Goal: Task Accomplishment & Management: Use online tool/utility

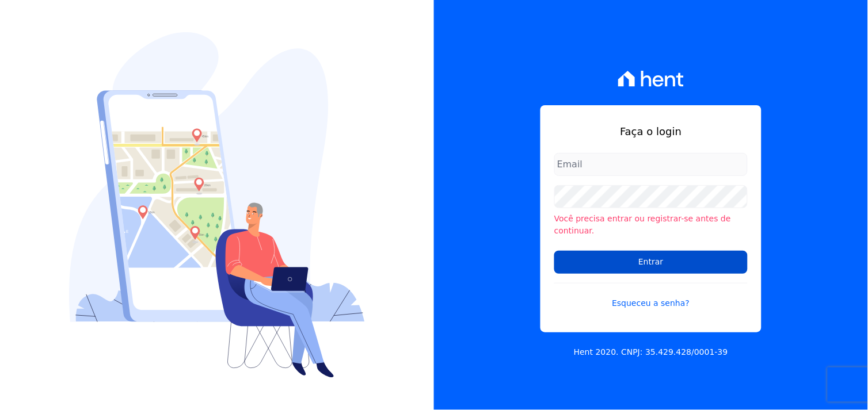
click at [674, 258] on input "Entrar" at bounding box center [650, 262] width 193 height 23
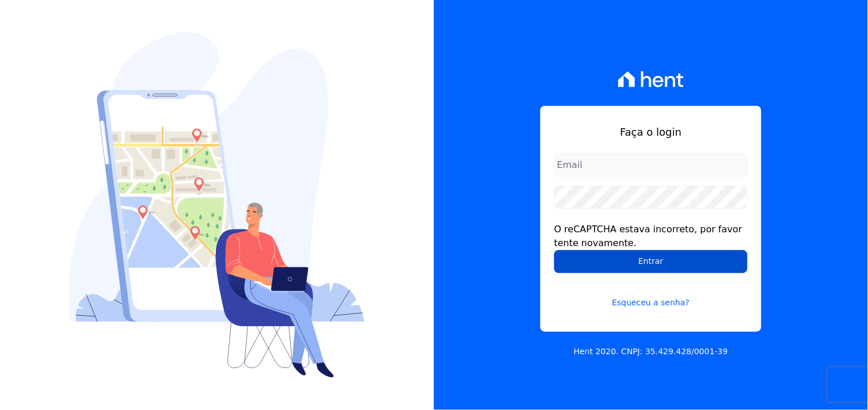
type input "marcos.real@realmarka.com.br"
click at [640, 267] on input "Entrar" at bounding box center [650, 261] width 193 height 23
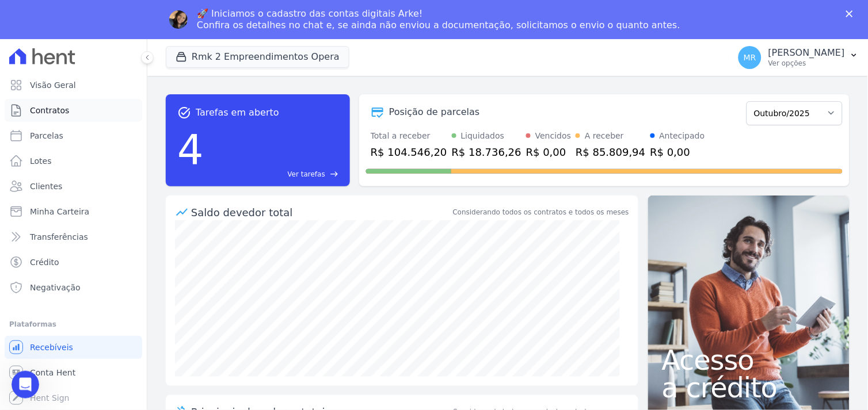
click at [61, 115] on span "Contratos" at bounding box center [49, 111] width 39 height 12
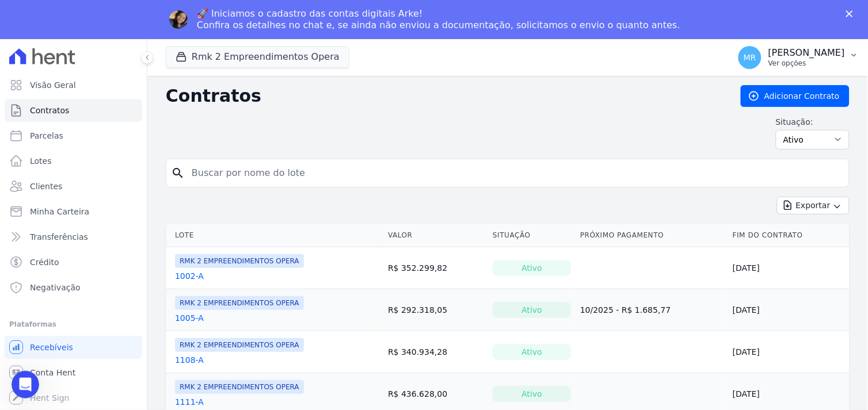
click at [800, 58] on div "[PERSON_NAME] Ver opções" at bounding box center [806, 57] width 77 height 21
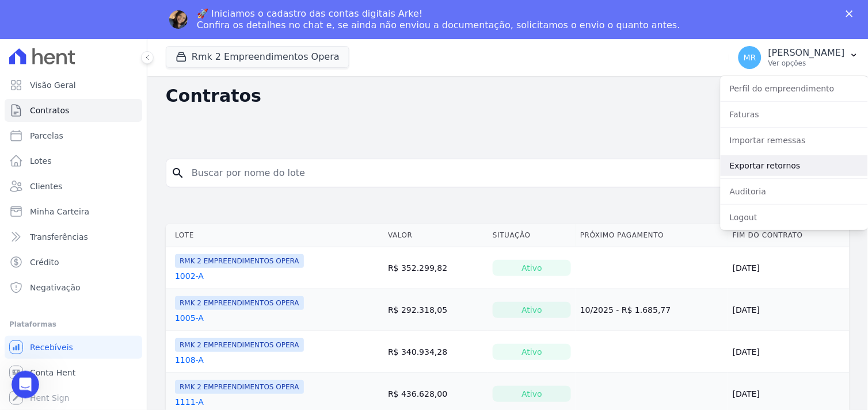
click at [748, 171] on link "Exportar retornos" at bounding box center [793, 165] width 147 height 21
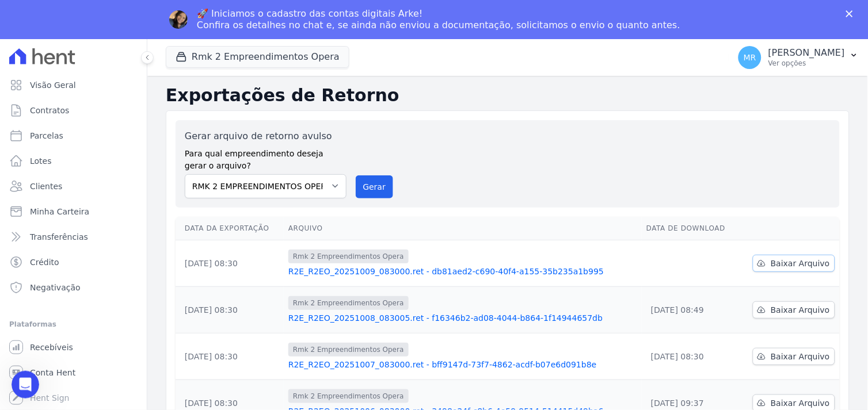
click at [795, 263] on span "Baixar Arquivo" at bounding box center [800, 264] width 59 height 12
click at [226, 56] on button "Rmk 2 Empreendimentos Opera" at bounding box center [258, 57] width 184 height 22
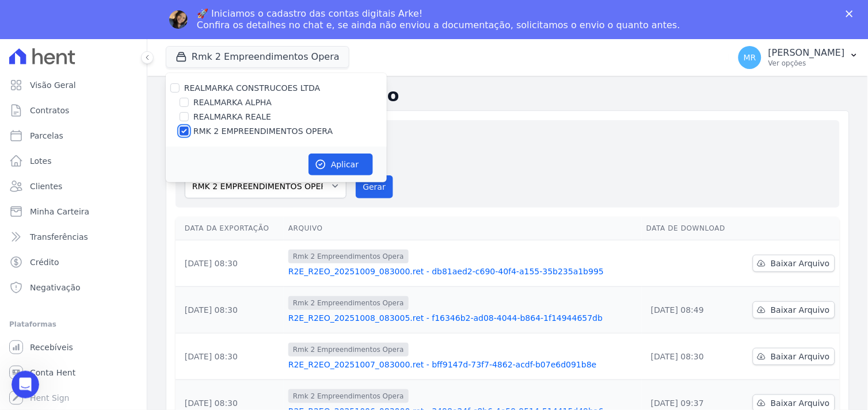
drag, startPoint x: 185, startPoint y: 131, endPoint x: 183, endPoint y: 123, distance: 8.2
click at [184, 131] on input "RMK 2 EMPREENDIMENTOS OPERA" at bounding box center [184, 131] width 9 height 9
checkbox input "false"
click at [183, 117] on input "REALMARKA REALE" at bounding box center [184, 116] width 9 height 9
checkbox input "true"
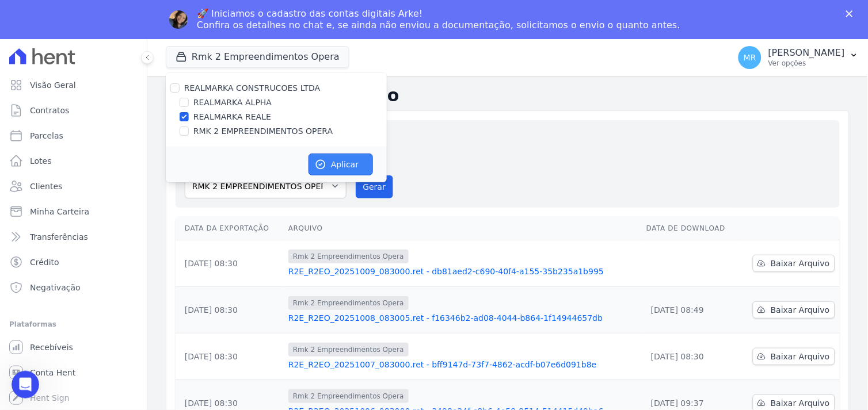
click at [340, 165] on button "Aplicar" at bounding box center [340, 165] width 64 height 22
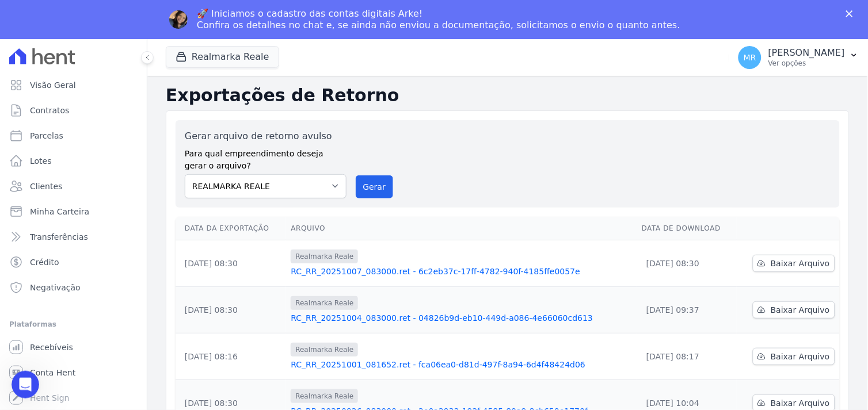
click at [369, 146] on div "Gerar arquivo de retorno avulso Para qual empreendimento deseja gerar o arquivo…" at bounding box center [508, 163] width 646 height 69
click at [374, 184] on button "Gerar" at bounding box center [375, 187] width 38 height 23
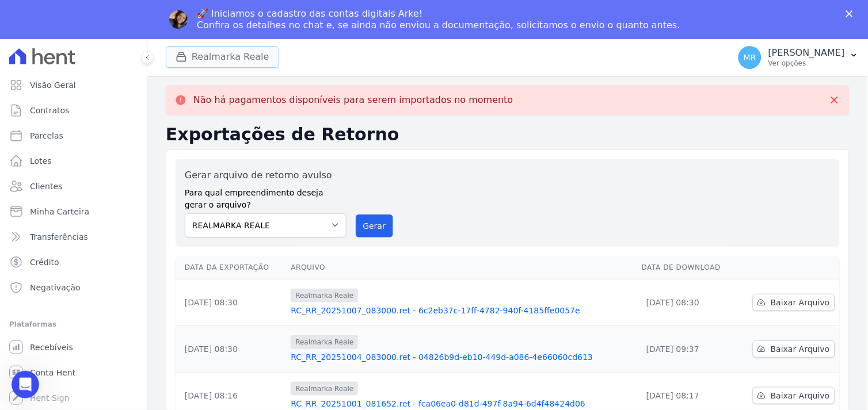
click at [230, 54] on button "Realmarka Reale" at bounding box center [222, 57] width 113 height 22
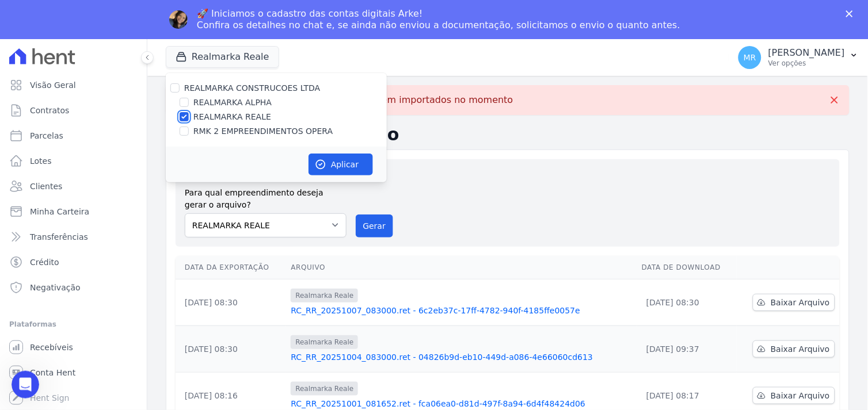
click at [182, 112] on input "REALMARKA REALE" at bounding box center [184, 116] width 9 height 9
checkbox input "false"
click at [187, 104] on input "REALMARKA ALPHA" at bounding box center [184, 102] width 9 height 9
checkbox input "true"
click at [341, 164] on button "Aplicar" at bounding box center [340, 165] width 64 height 22
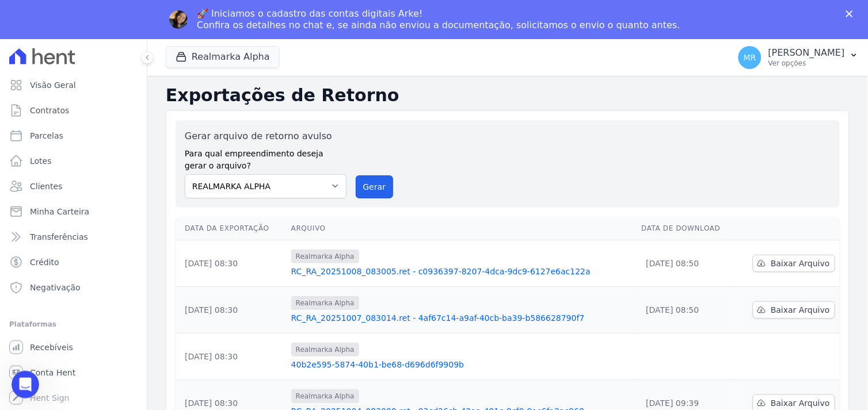
drag, startPoint x: 371, startPoint y: 187, endPoint x: 490, endPoint y: 104, distance: 145.4
click at [371, 188] on button "Gerar" at bounding box center [375, 187] width 38 height 23
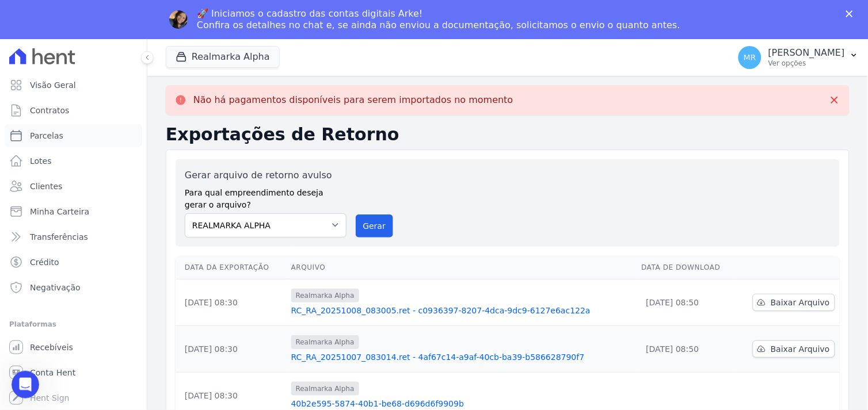
drag, startPoint x: 56, startPoint y: 129, endPoint x: 62, endPoint y: 141, distance: 12.6
click at [56, 130] on span "Parcelas" at bounding box center [46, 136] width 33 height 12
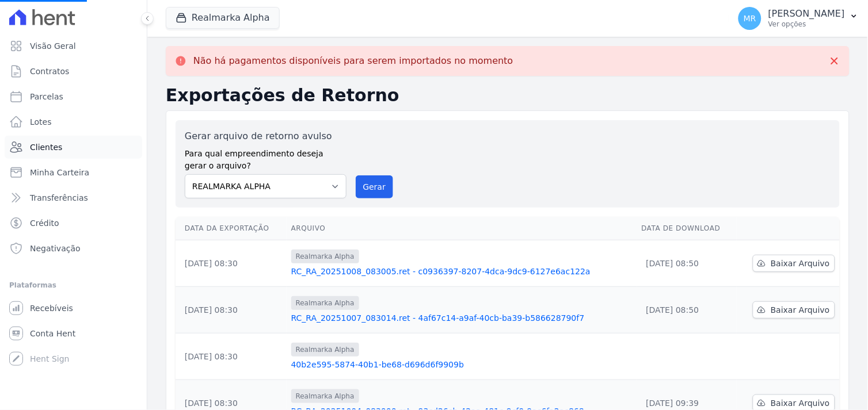
select select
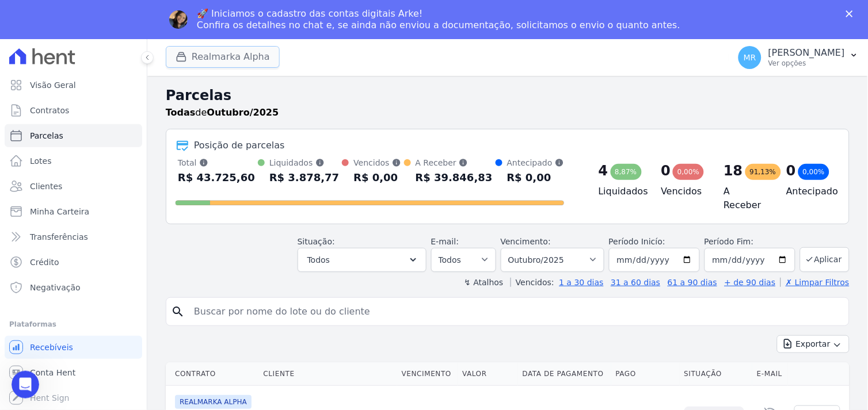
click at [234, 58] on button "Realmarka Alpha" at bounding box center [223, 57] width 114 height 22
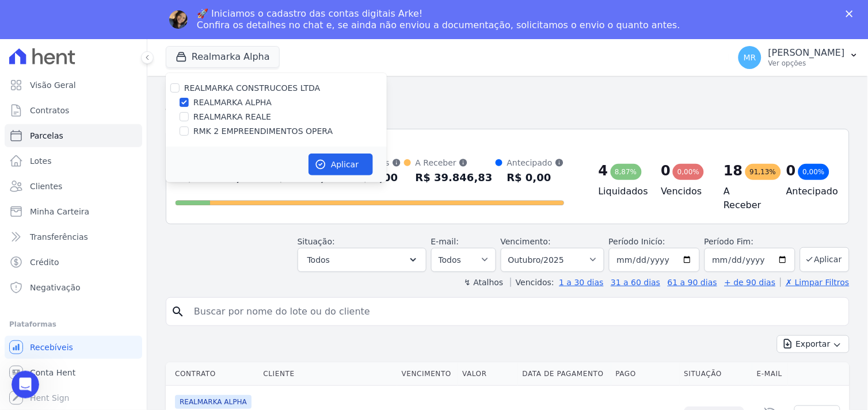
drag, startPoint x: 171, startPoint y: 82, endPoint x: 203, endPoint y: 121, distance: 50.3
click at [171, 83] on div at bounding box center [174, 88] width 9 height 12
click at [171, 88] on input "REALMARKA CONSTRUCOES LTDA" at bounding box center [174, 87] width 9 height 9
checkbox input "true"
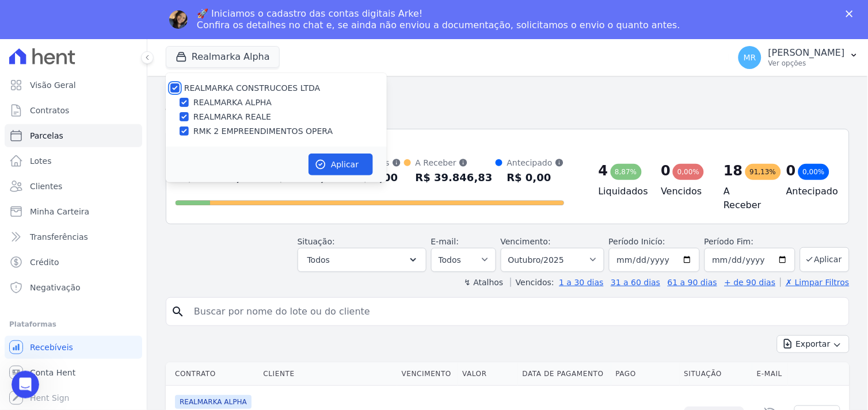
checkbox input "true"
click at [335, 169] on button "Aplicar" at bounding box center [340, 165] width 64 height 22
select select
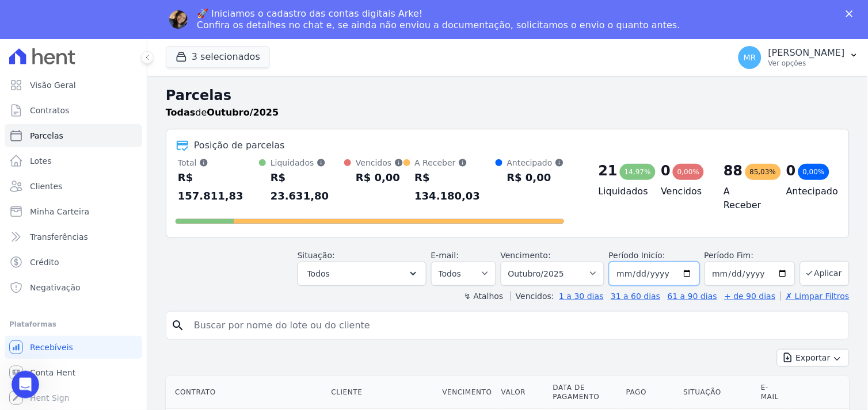
click at [681, 262] on input "[DATE]" at bounding box center [654, 274] width 91 height 24
type input "[DATE]"
drag, startPoint x: 816, startPoint y: 254, endPoint x: 440, endPoint y: 286, distance: 377.2
click at [419, 268] on icon "button" at bounding box center [413, 274] width 12 height 12
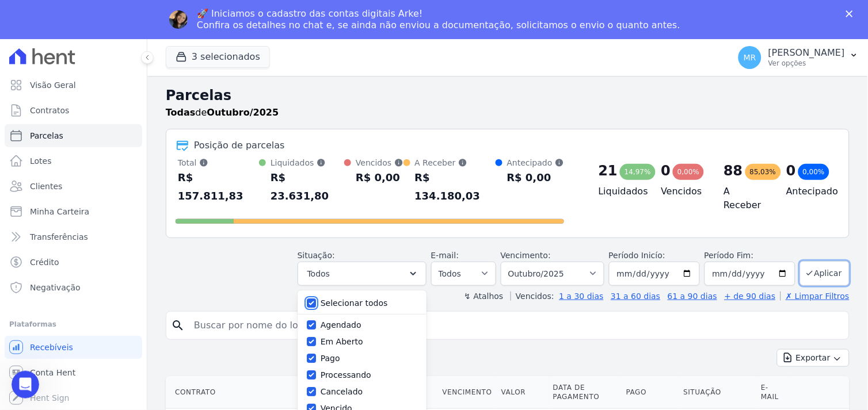
click at [316, 299] on input "Selecionar todos" at bounding box center [311, 303] width 9 height 9
checkbox input "false"
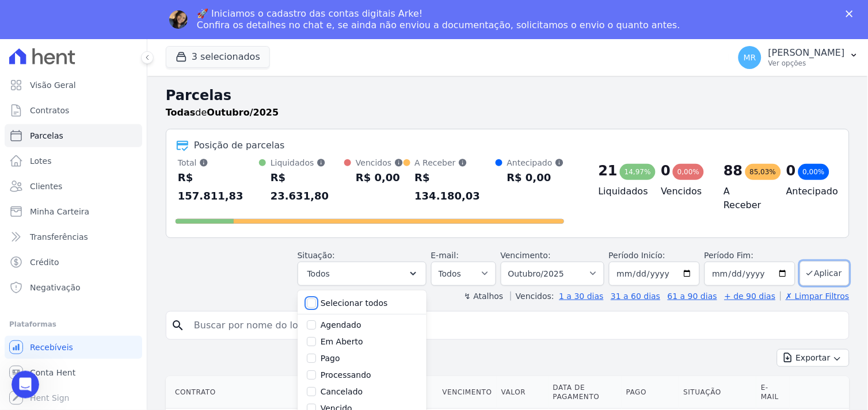
checkbox input "false"
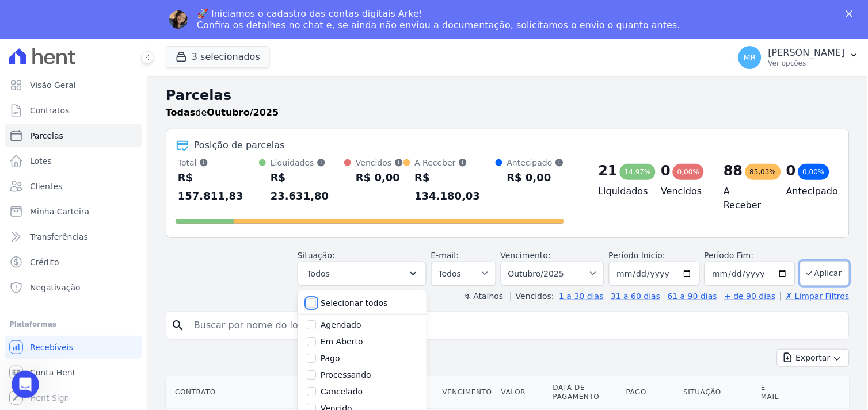
checkbox input "false"
click at [316, 354] on input "Pago" at bounding box center [311, 358] width 9 height 9
checkbox input "true"
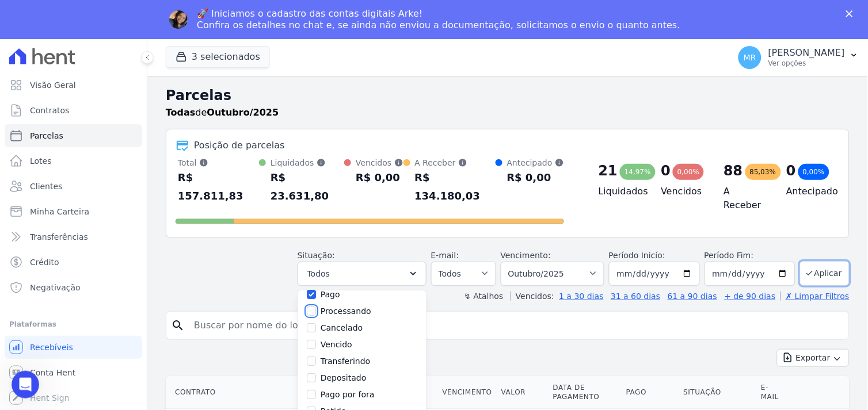
click at [316, 307] on input "Processando" at bounding box center [311, 311] width 9 height 9
checkbox input "true"
click at [316, 357] on input "Transferindo" at bounding box center [311, 361] width 9 height 9
checkbox input "true"
click at [316, 373] on input "Depositado" at bounding box center [311, 377] width 9 height 9
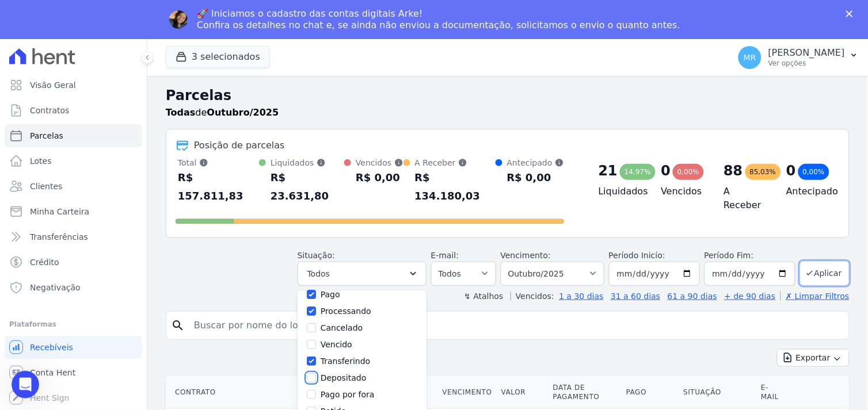
checkbox input "true"
click at [316, 390] on input "Pago por fora" at bounding box center [311, 394] width 9 height 9
checkbox input "true"
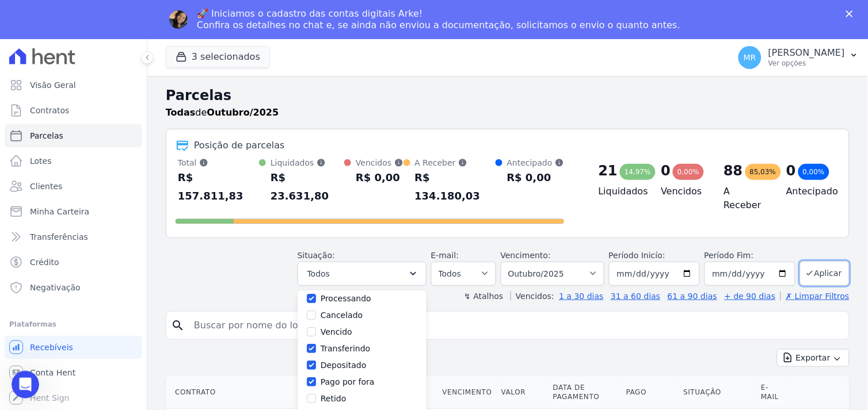
select select "paid"
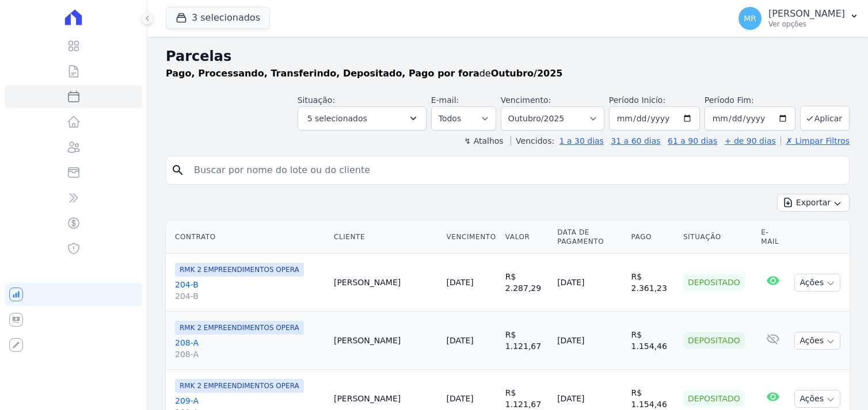
select select
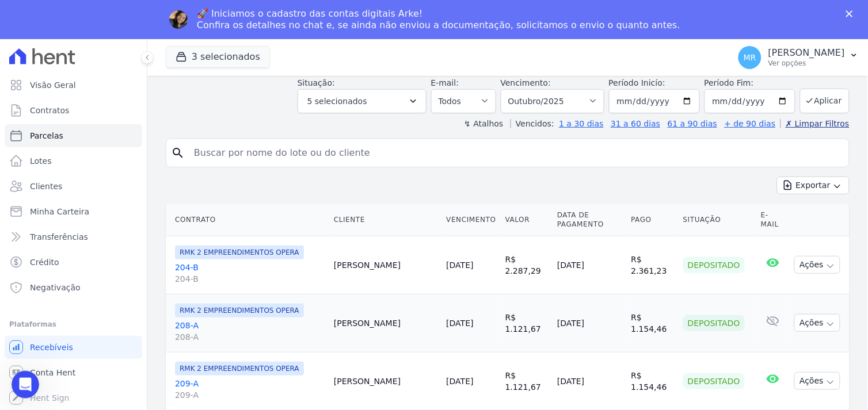
scroll to position [38, 0]
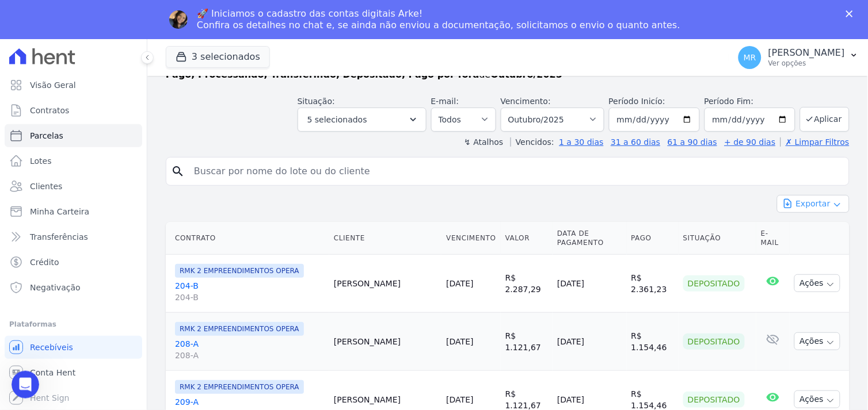
click at [817, 205] on button "Exportar" at bounding box center [813, 204] width 73 height 18
click at [814, 254] on span "Exportar CSV" at bounding box center [811, 251] width 61 height 12
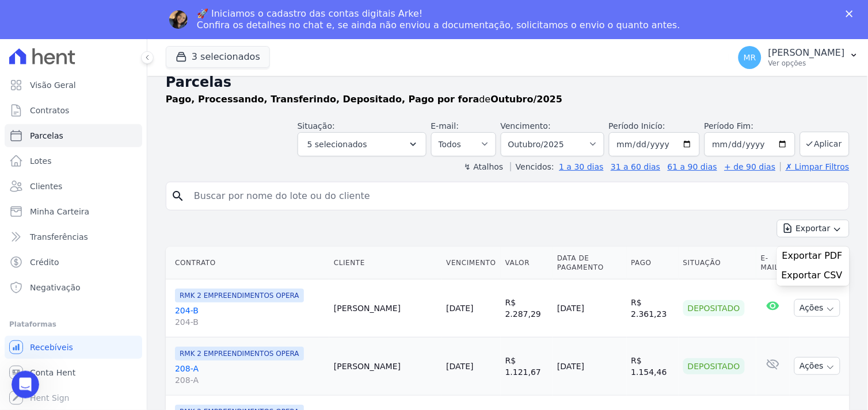
scroll to position [0, 0]
